Goal: Find specific page/section: Find specific page/section

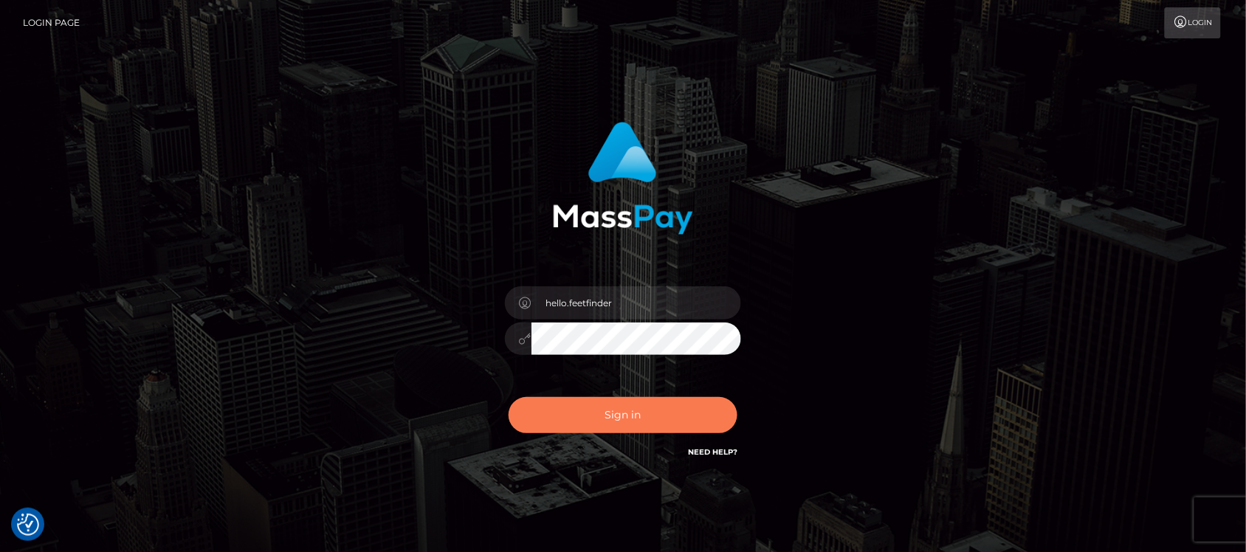
click at [651, 413] on button "Sign in" at bounding box center [623, 415] width 229 height 36
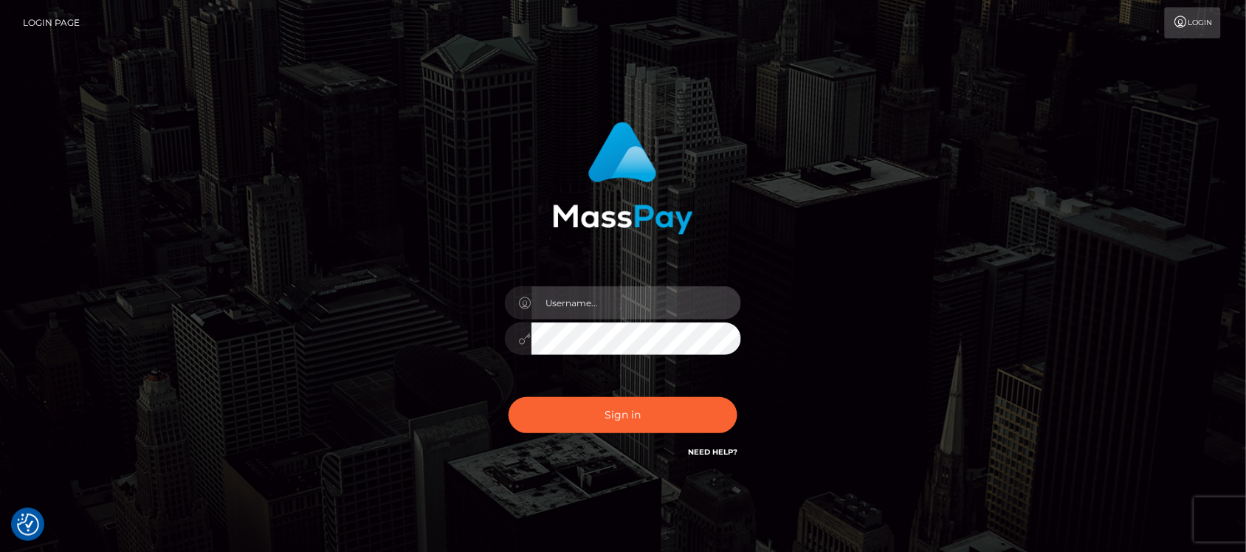
type input "hello.feetfinder"
click at [647, 306] on input "hello.feetfinder" at bounding box center [637, 302] width 210 height 33
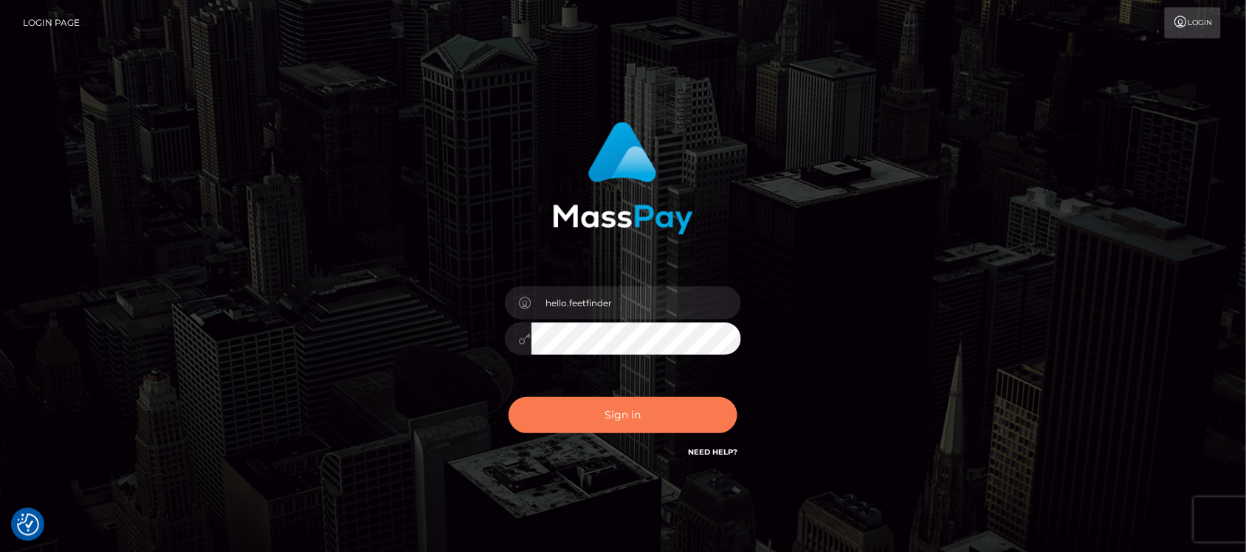
click at [646, 406] on button "Sign in" at bounding box center [623, 415] width 229 height 36
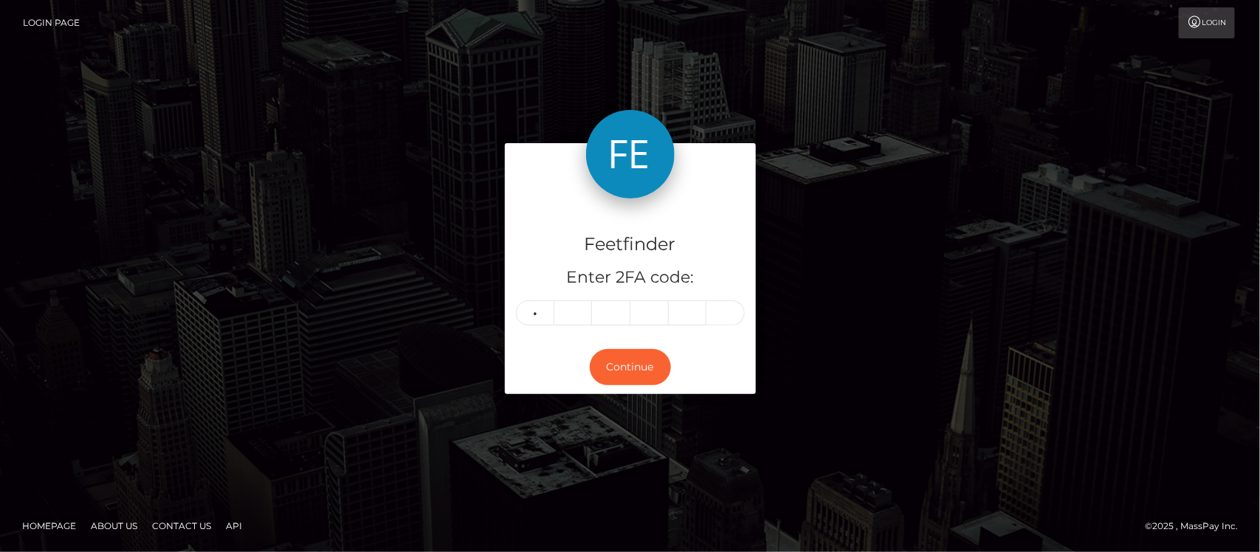
type input "1"
type input "3"
type input "4"
type input "9"
type input "1"
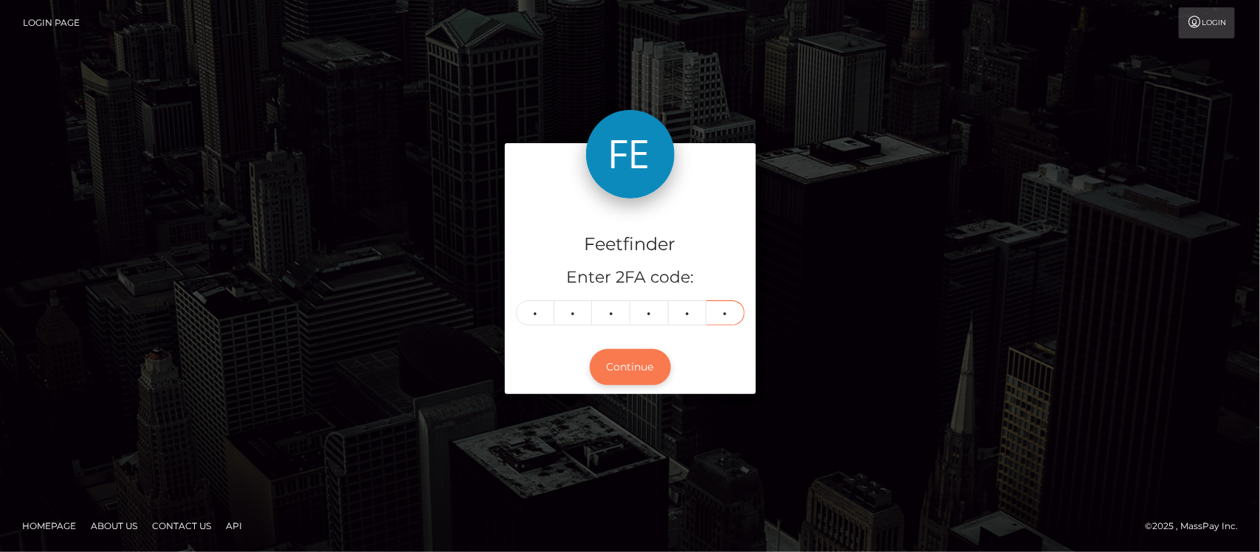
type input "7"
click at [637, 370] on button "Continue" at bounding box center [630, 367] width 81 height 36
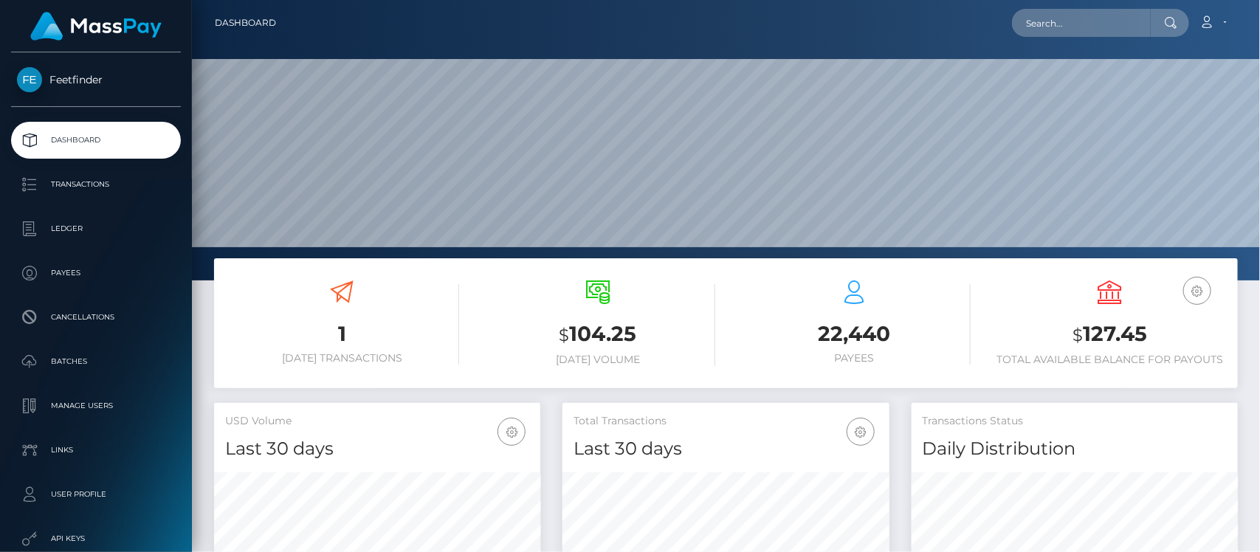
scroll to position [261, 326]
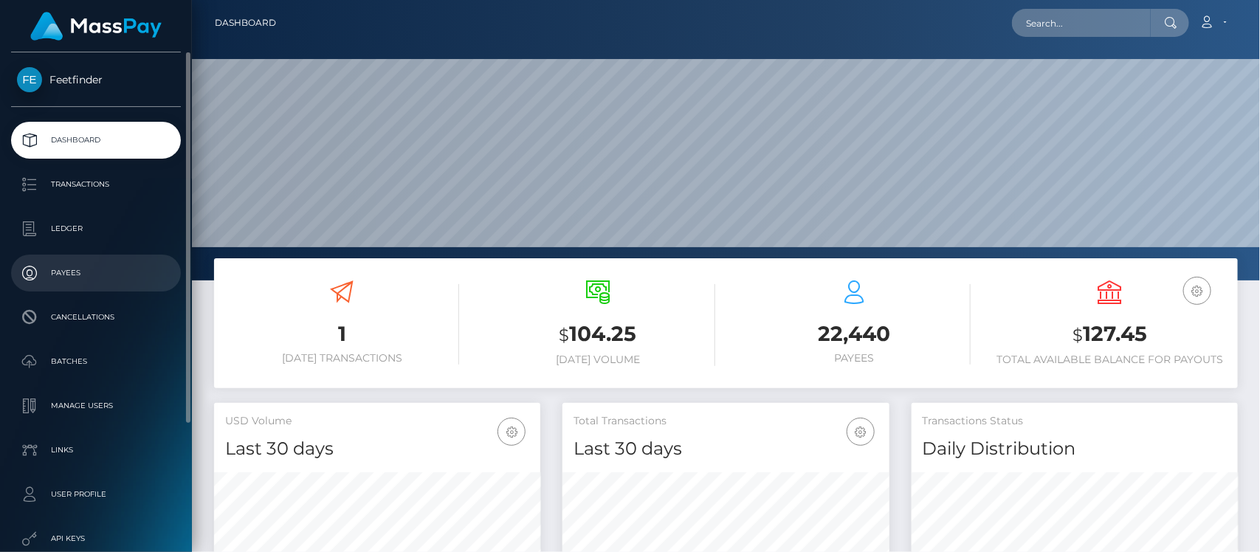
click at [86, 269] on p "Payees" at bounding box center [96, 273] width 158 height 22
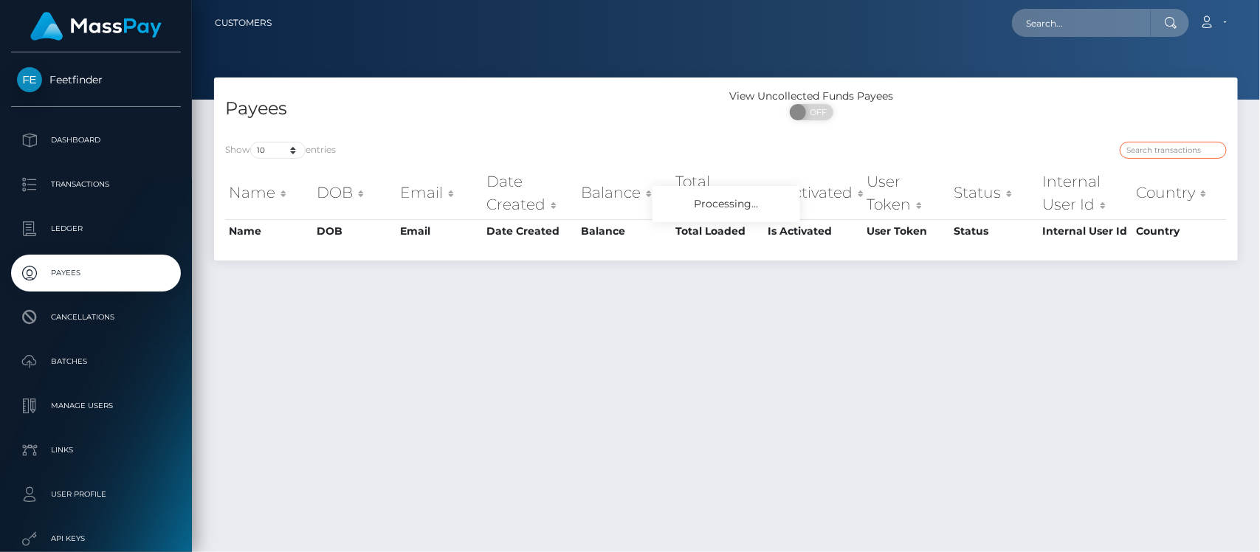
click at [1146, 151] on input "search" at bounding box center [1173, 150] width 107 height 17
paste input "9e1259af-7923-11f0-9703-0266f44cc279"
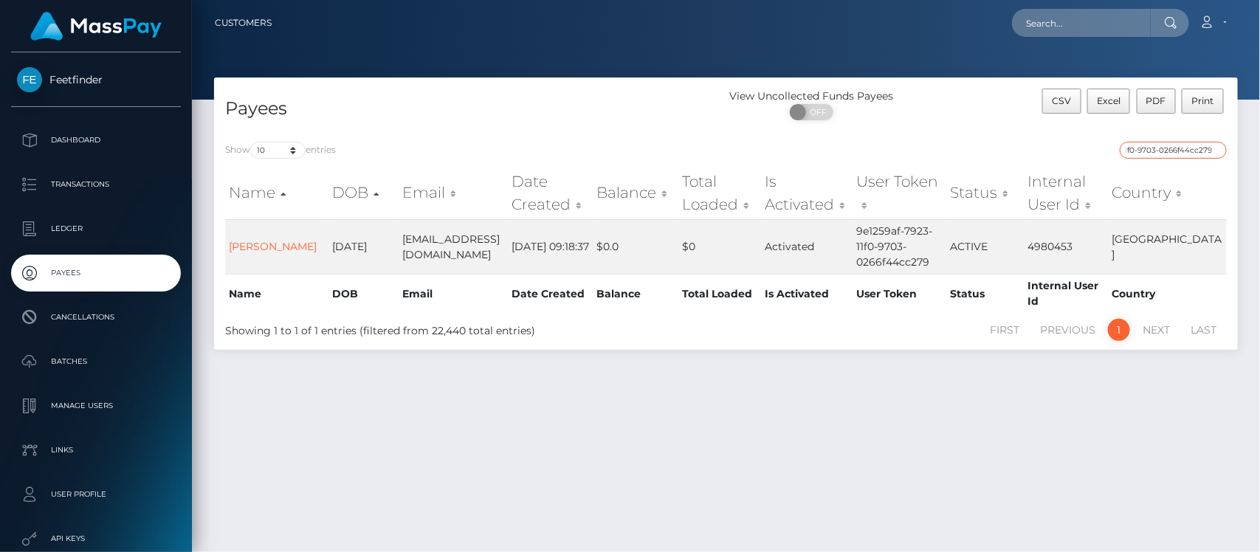
type input "9e1259af-7923-11f0-9703-0266f44cc279"
